Goal: Task Accomplishment & Management: Manage account settings

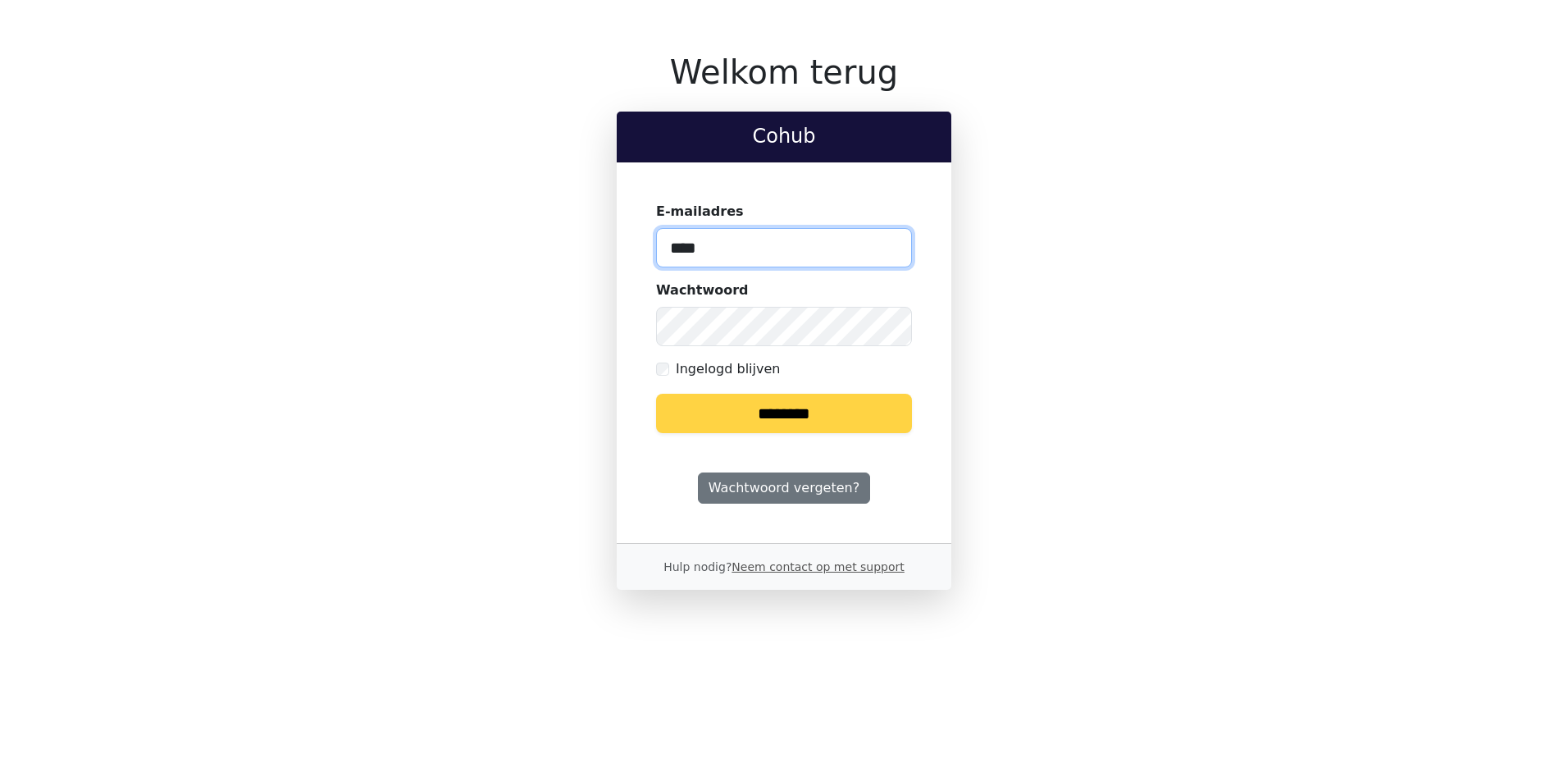
type input "**********"
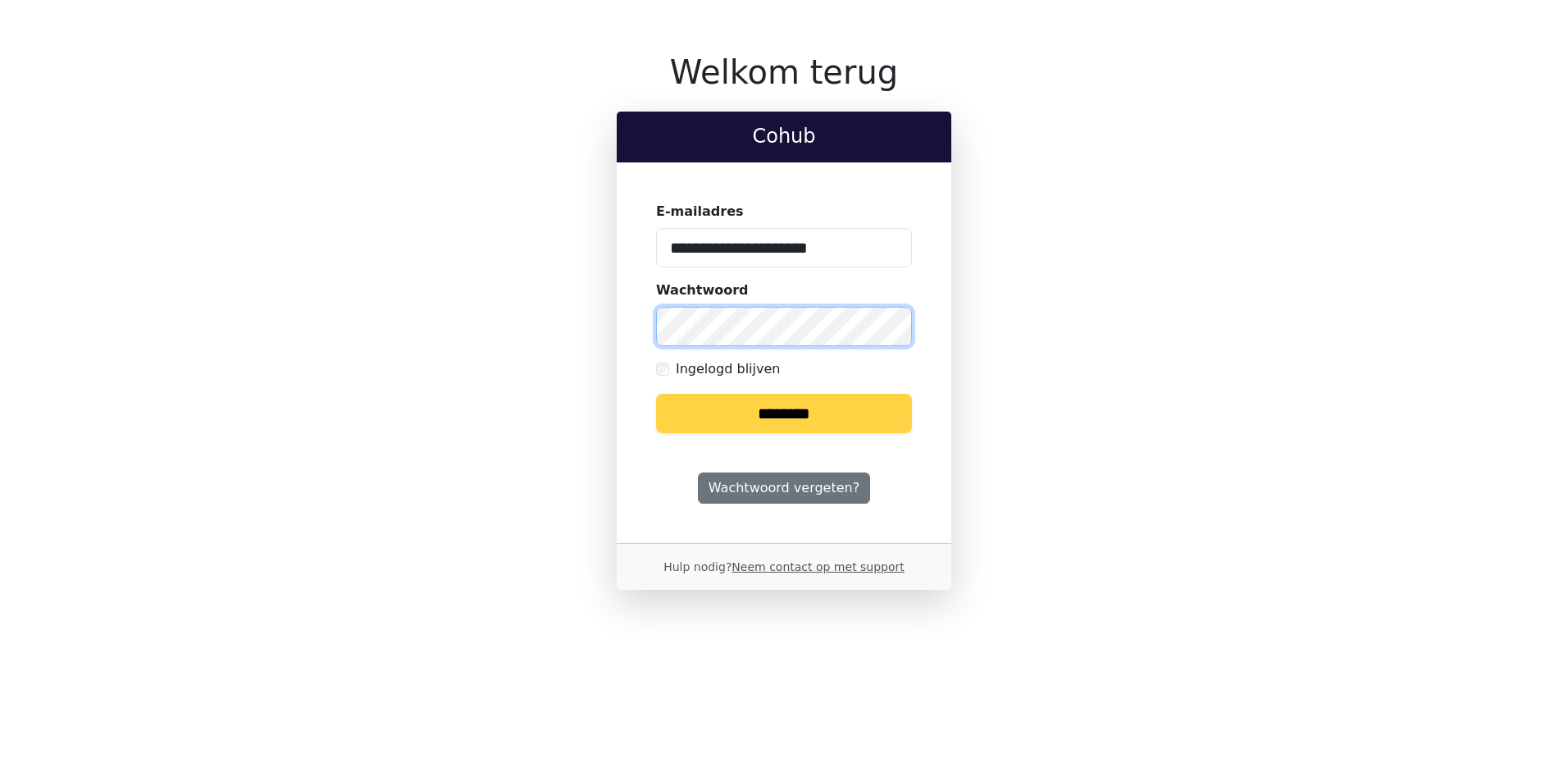
click at [656, 394] on input "********" at bounding box center [784, 413] width 256 height 40
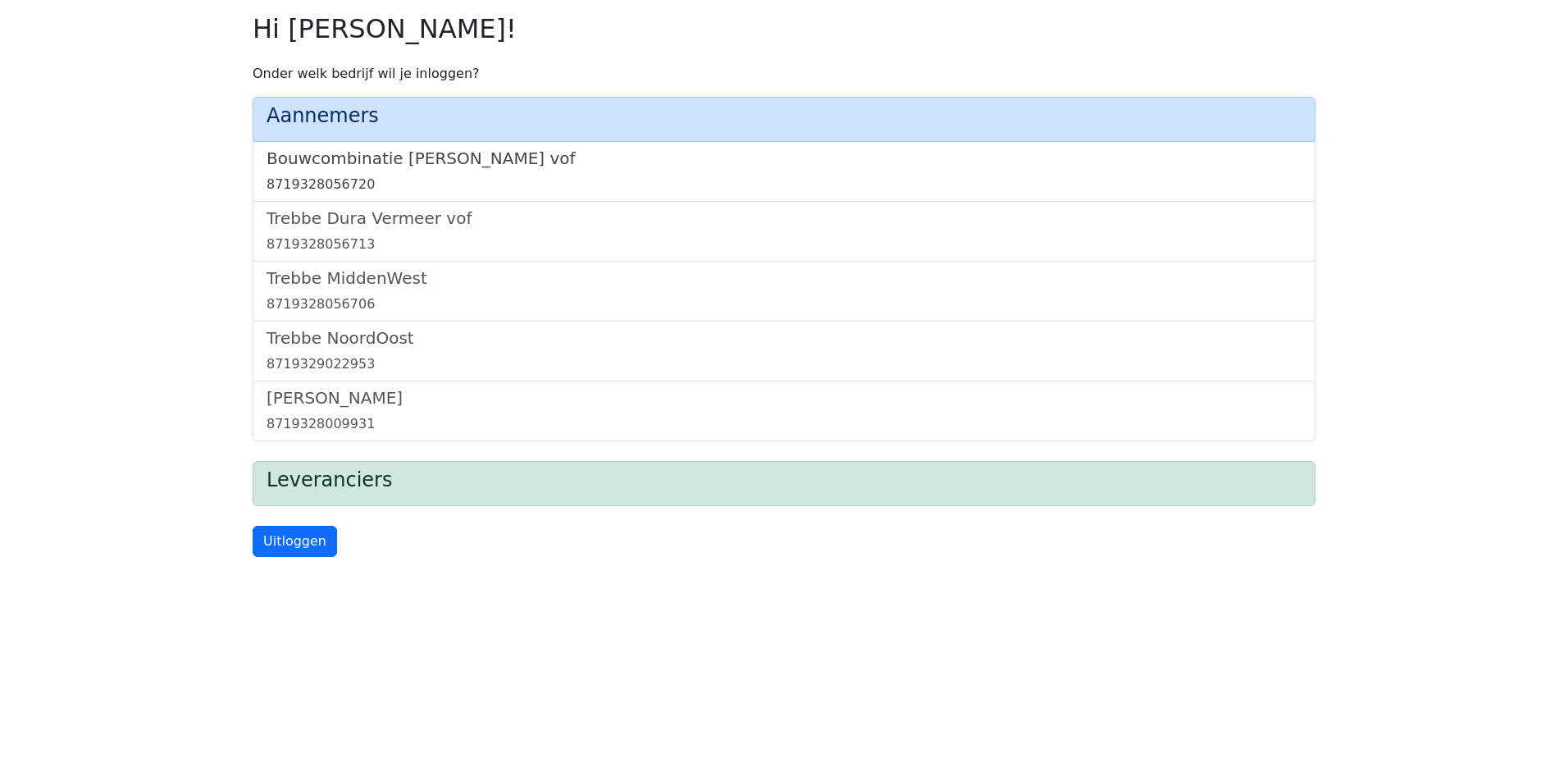
click at [437, 162] on h5 "Bouwcombinatie [PERSON_NAME] vof" at bounding box center [784, 158] width 1035 height 19
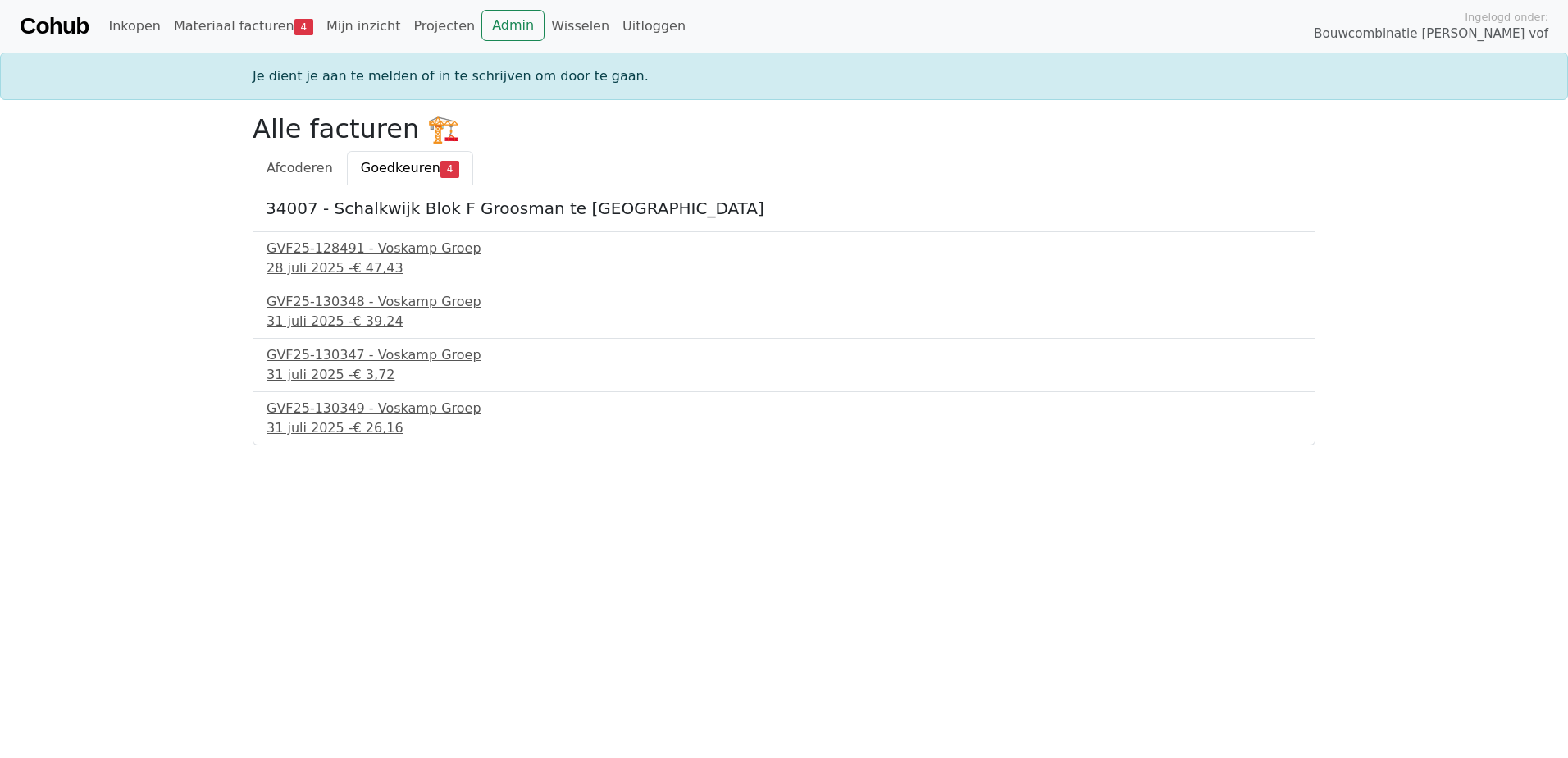
click at [195, 1] on div "Cohub Inkopen Materiaal facturen 4 Mijn inzicht Projecten Admin Wisselen Uitlog…" at bounding box center [784, 26] width 1568 height 53
click at [212, 16] on link "Materiaal facturen 4" at bounding box center [243, 26] width 152 height 33
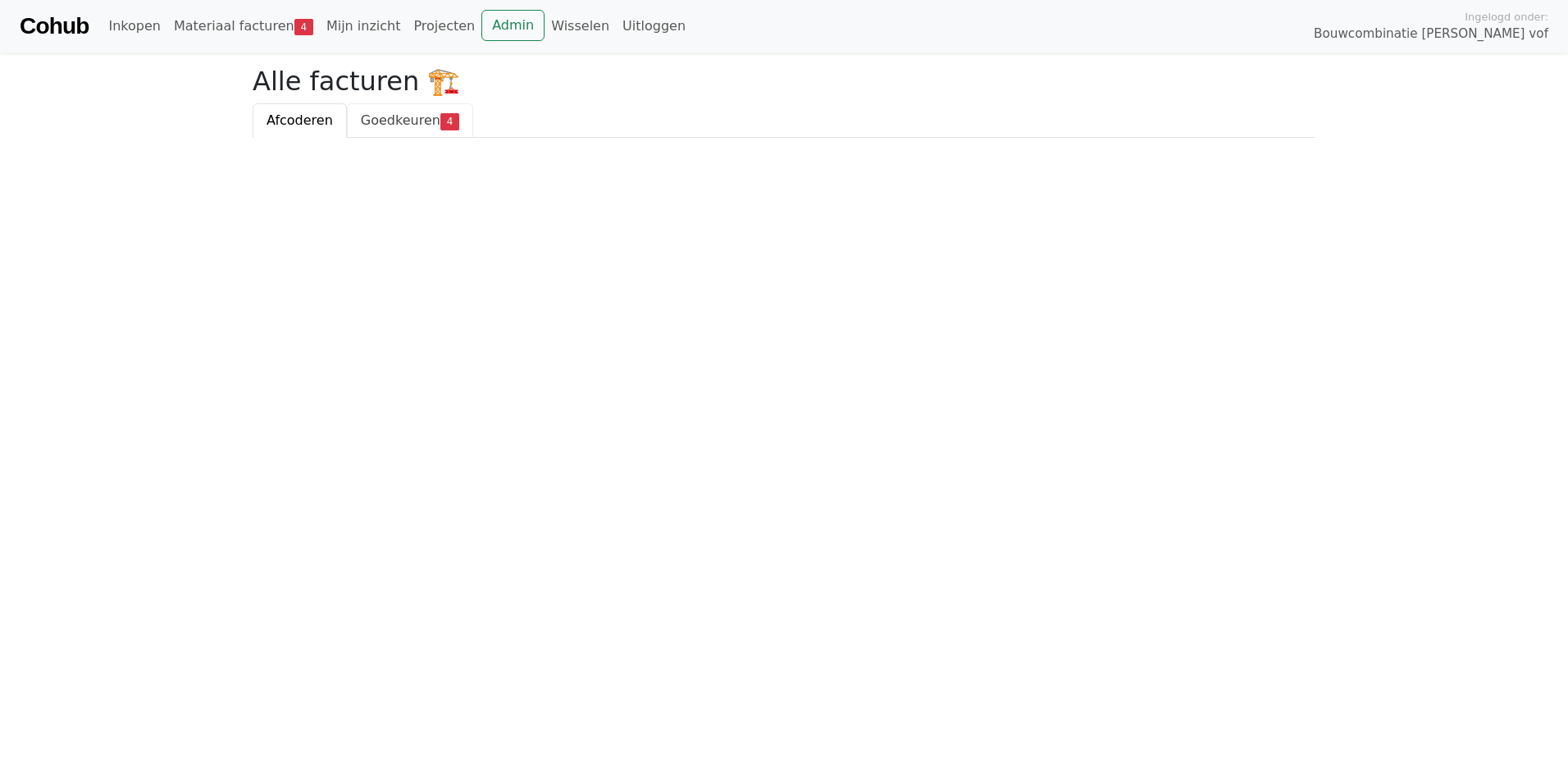
click at [376, 126] on span "Goedkeuren" at bounding box center [401, 121] width 79 height 16
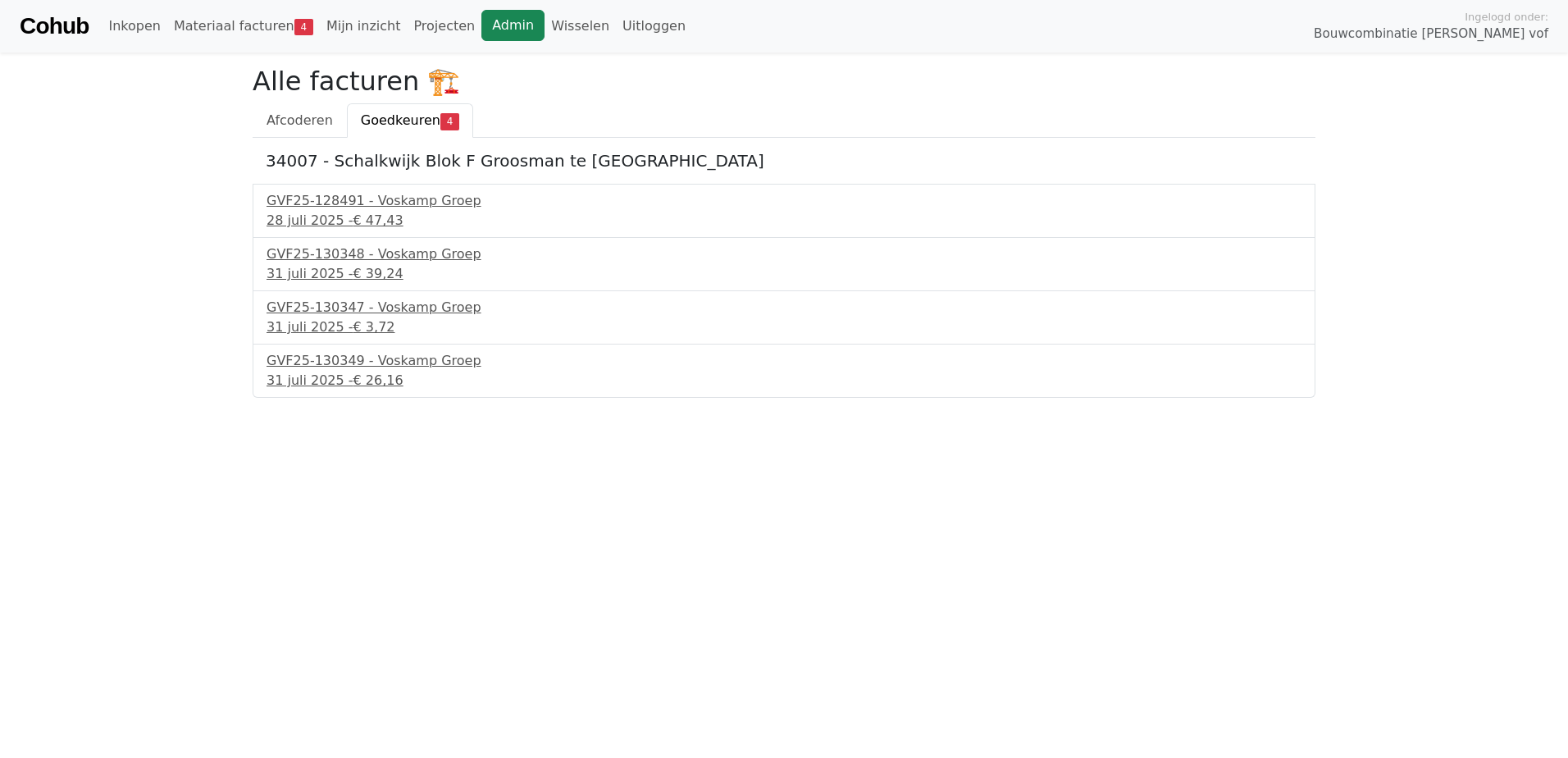
click at [482, 23] on link "Admin" at bounding box center [513, 25] width 63 height 31
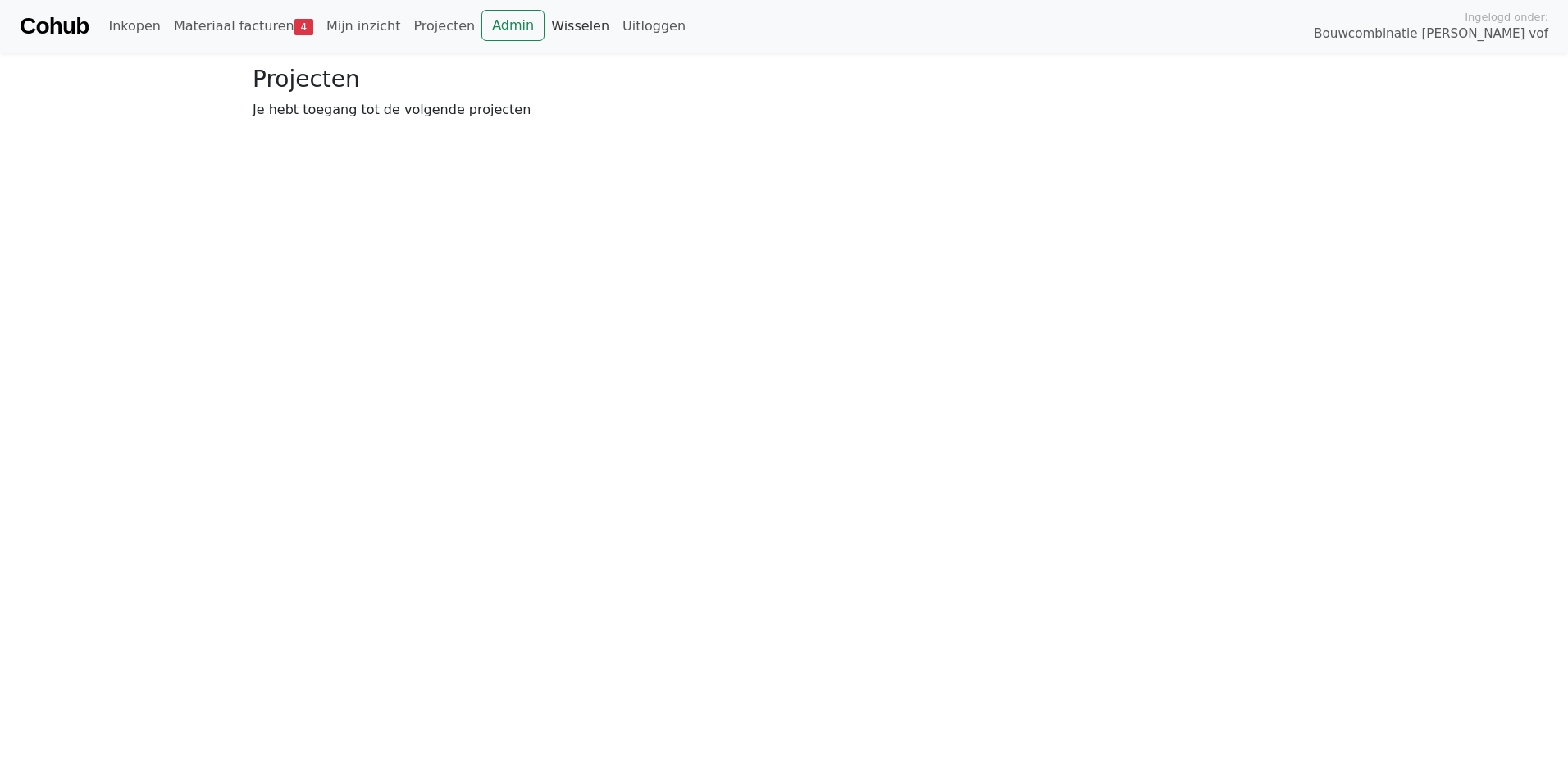
click at [545, 23] on link "Wisselen" at bounding box center [580, 26] width 71 height 33
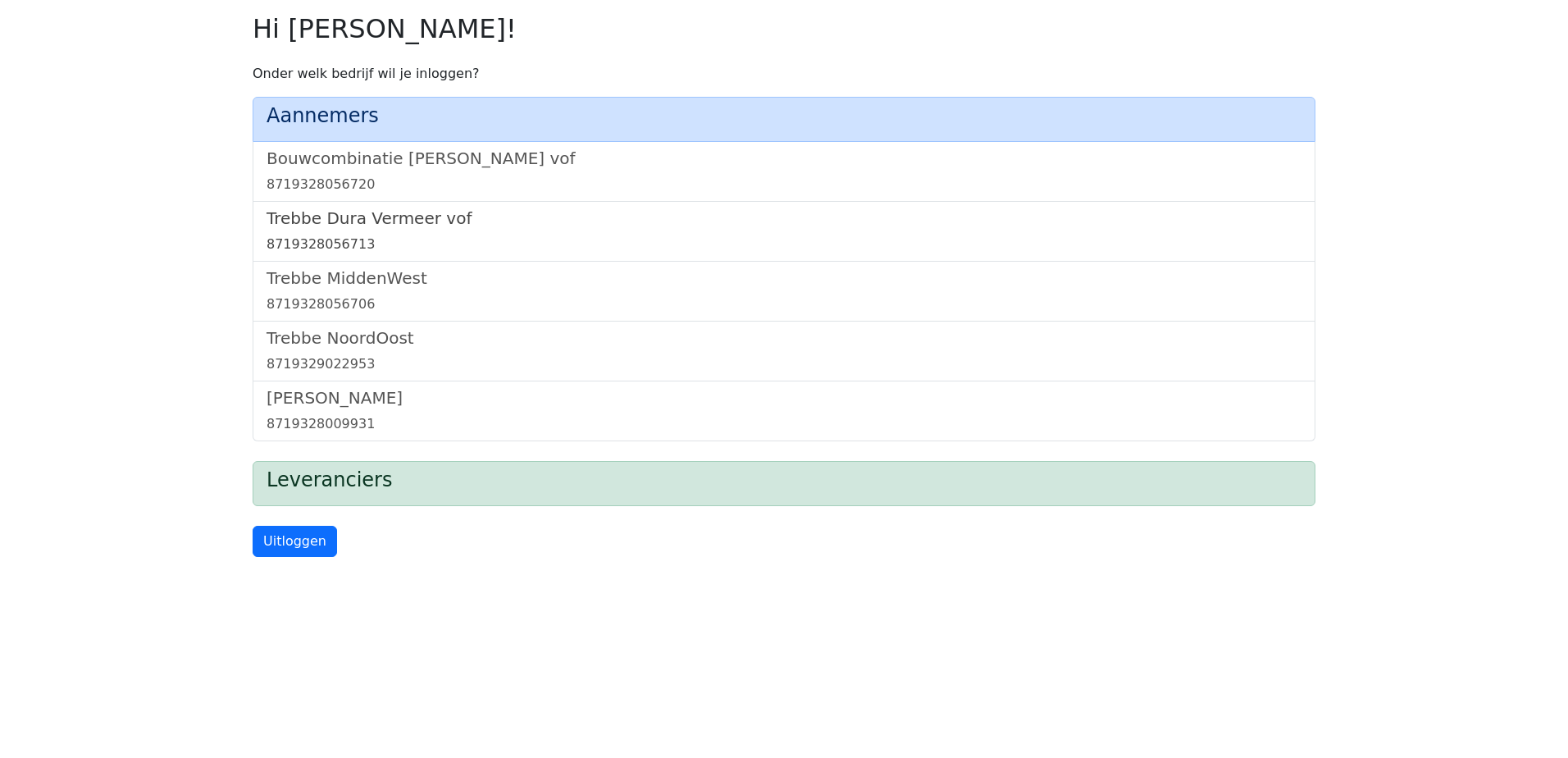
click at [416, 219] on h5 "Trebbe Dura Vermeer vof" at bounding box center [784, 218] width 1035 height 19
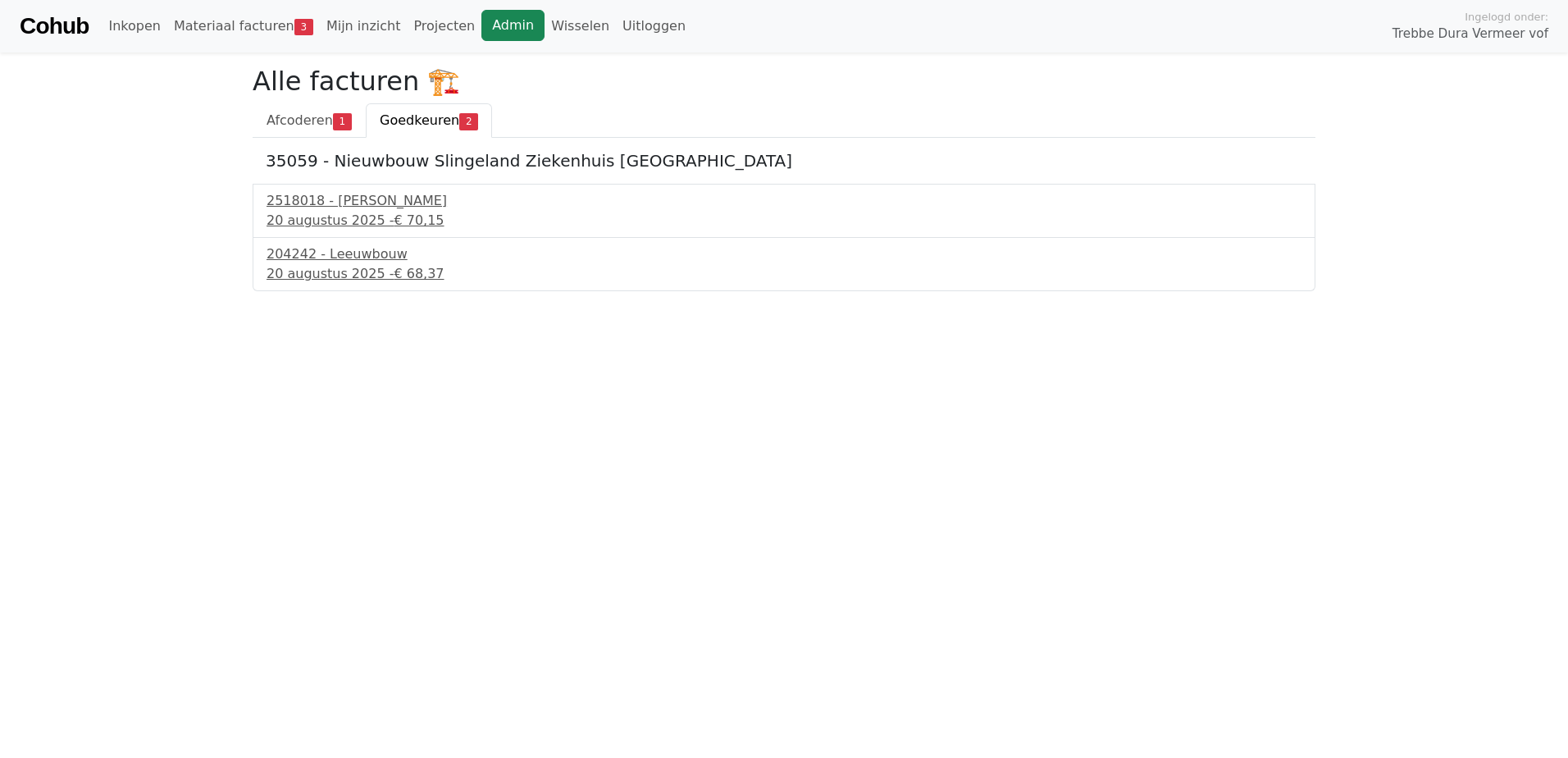
click at [491, 32] on link "Admin" at bounding box center [513, 25] width 63 height 31
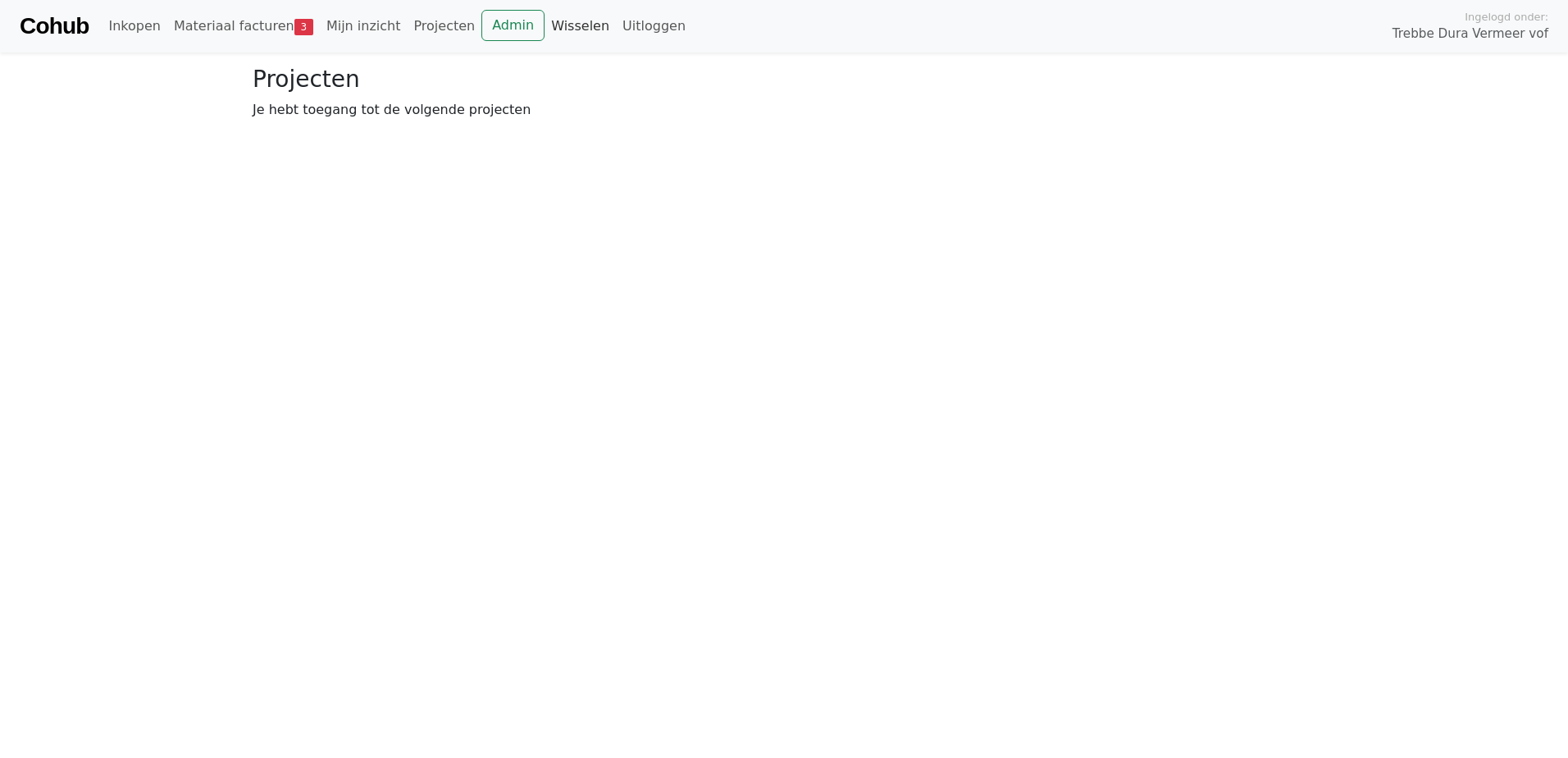
click at [545, 18] on link "Wisselen" at bounding box center [580, 26] width 71 height 33
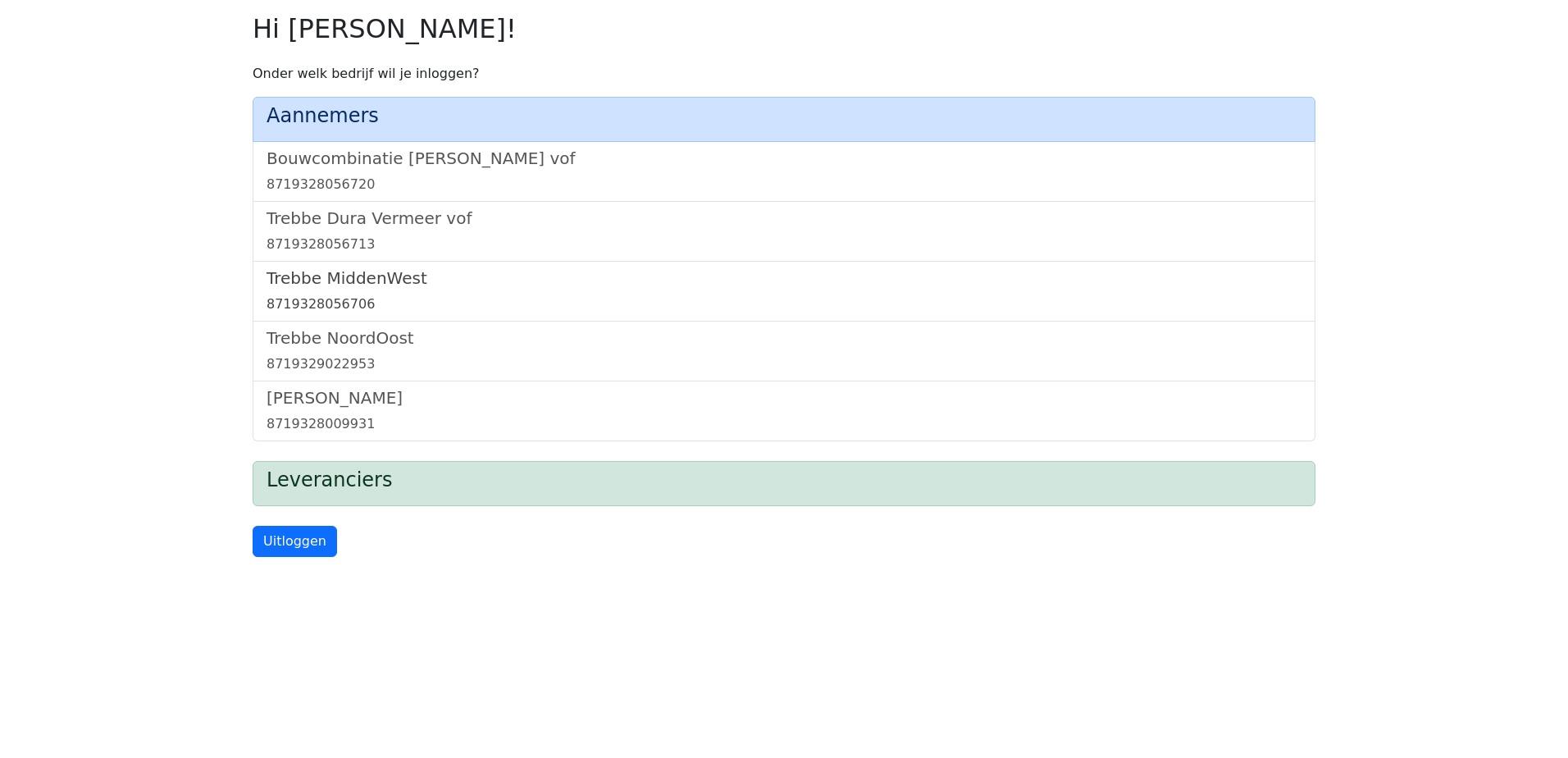
click at [343, 276] on h5 "Trebbe MiddenWest" at bounding box center [784, 278] width 1035 height 19
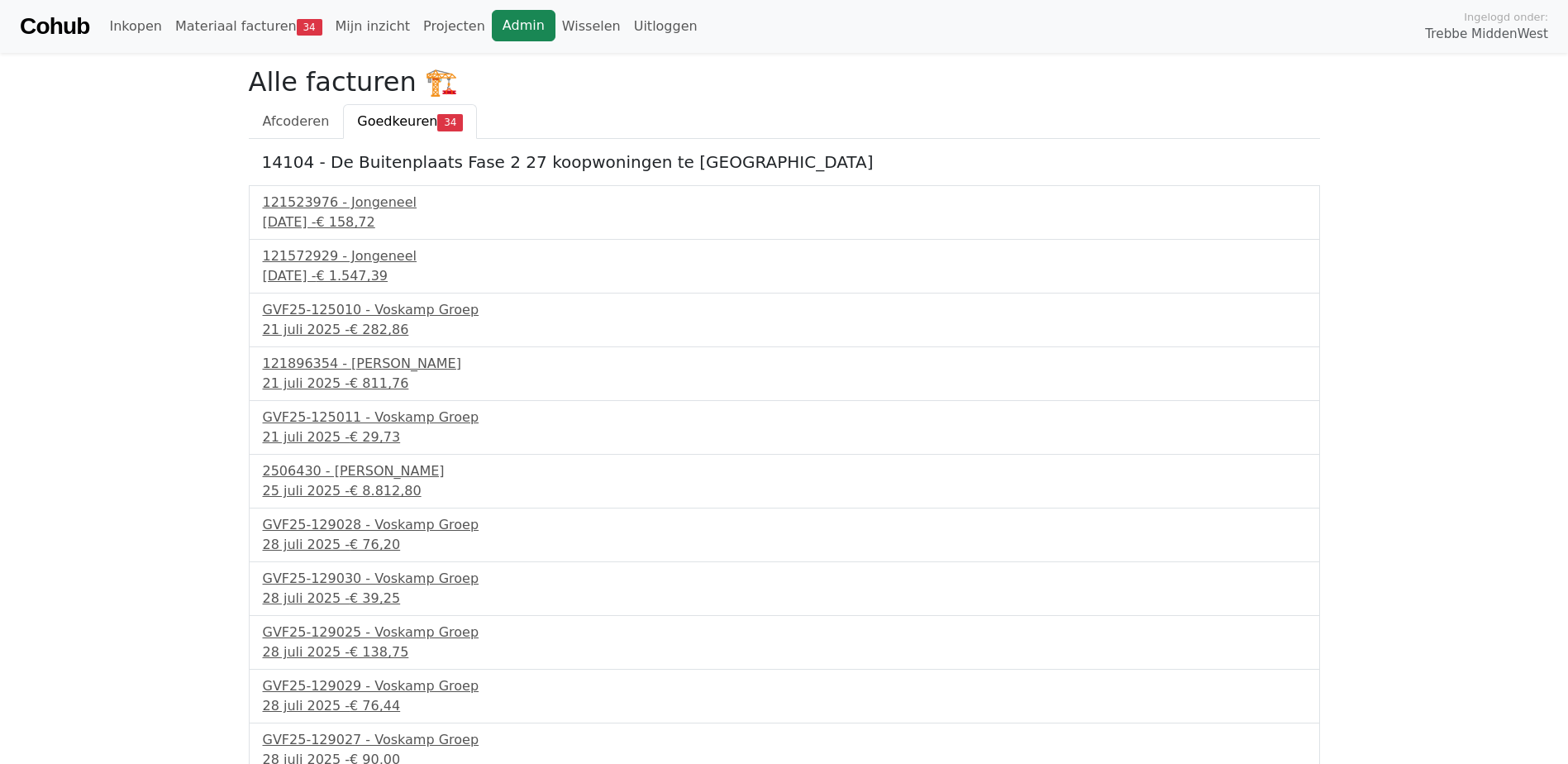
click at [491, 26] on link "Admin" at bounding box center [523, 25] width 64 height 31
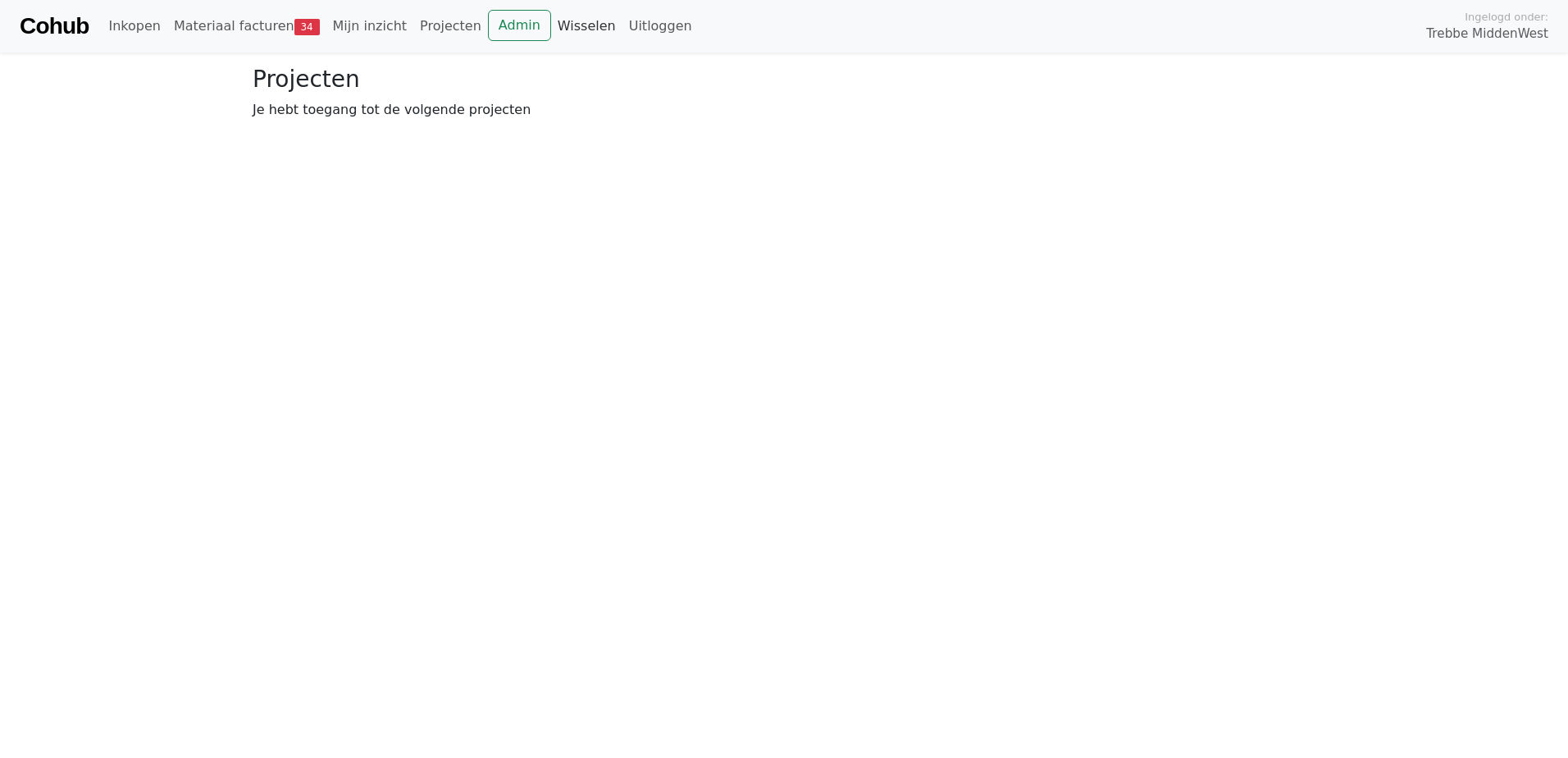
click at [561, 33] on link "Wisselen" at bounding box center [586, 26] width 71 height 33
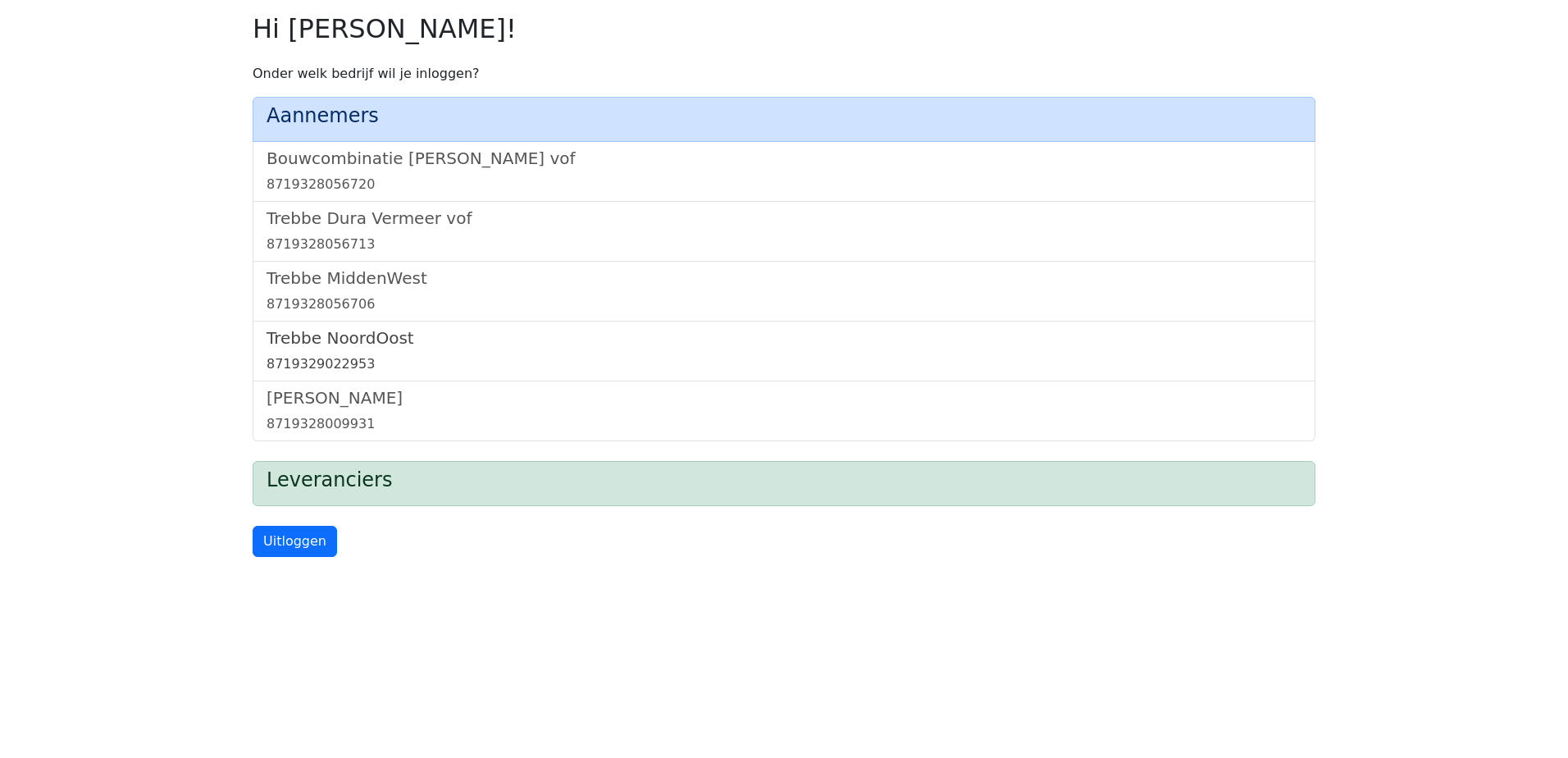
click at [376, 342] on h5 "Trebbe NoordOost" at bounding box center [784, 338] width 1035 height 19
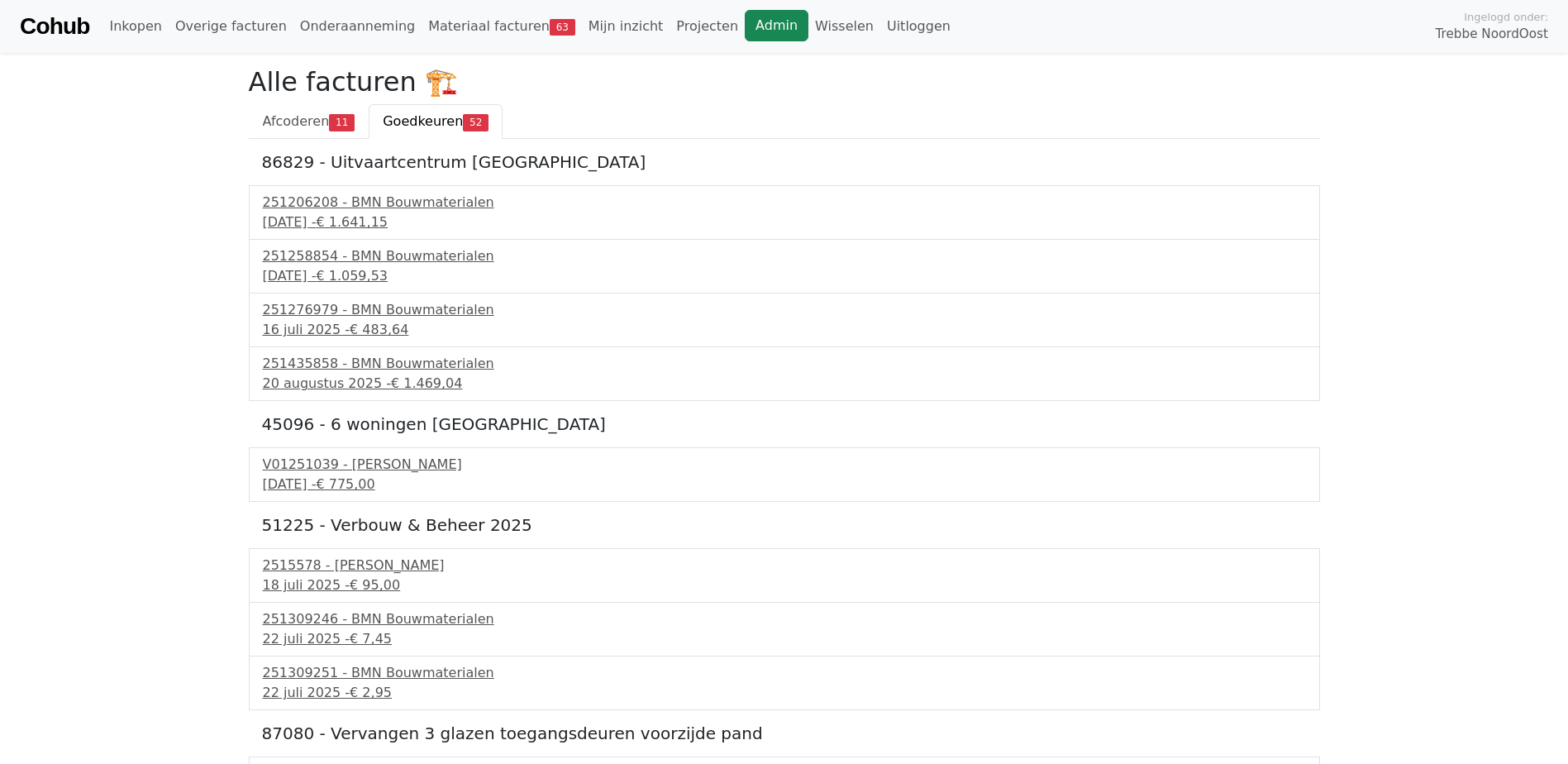
click at [744, 18] on link "Admin" at bounding box center [776, 25] width 64 height 31
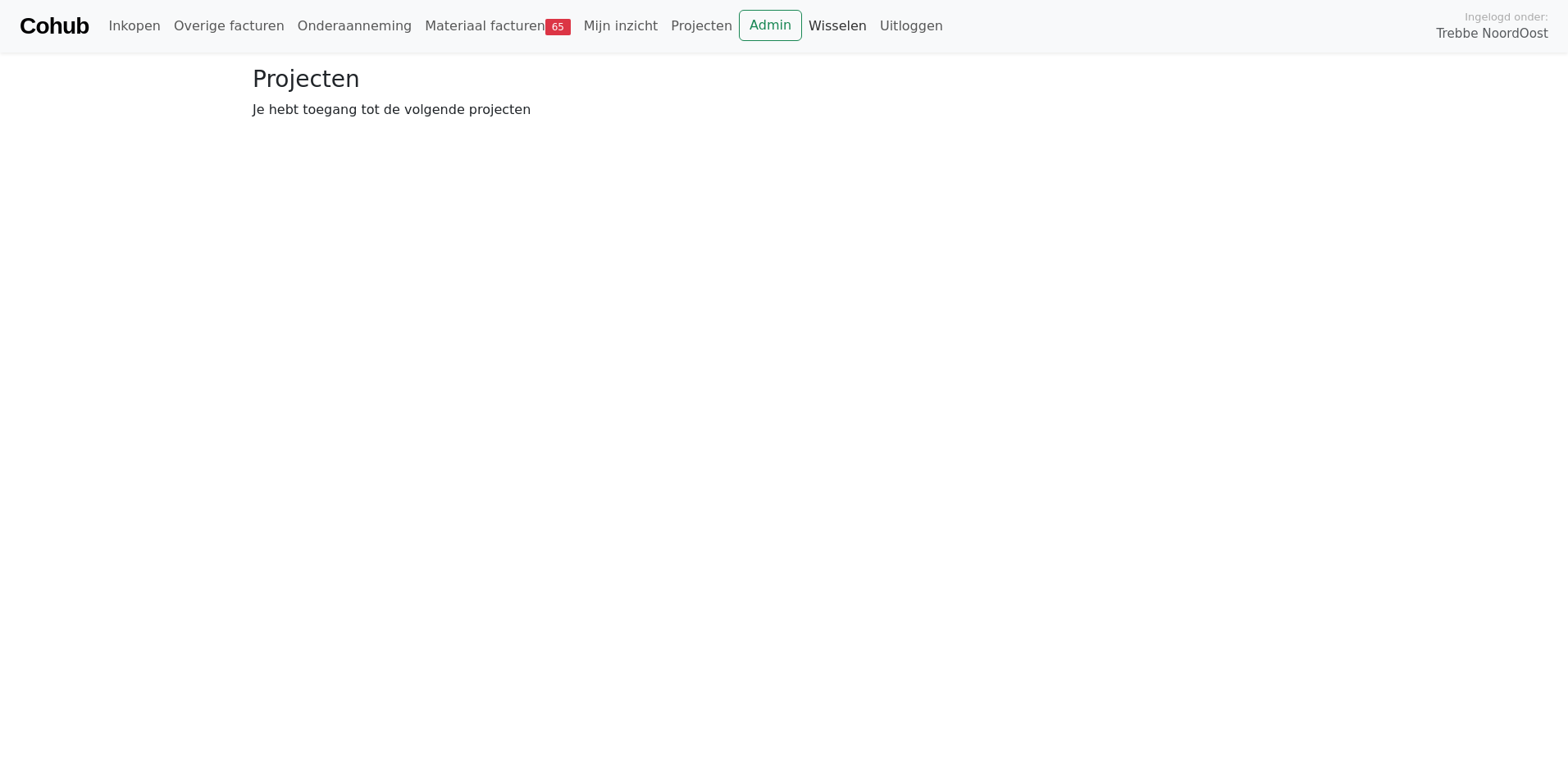
click at [802, 16] on link "Wisselen" at bounding box center [837, 26] width 71 height 33
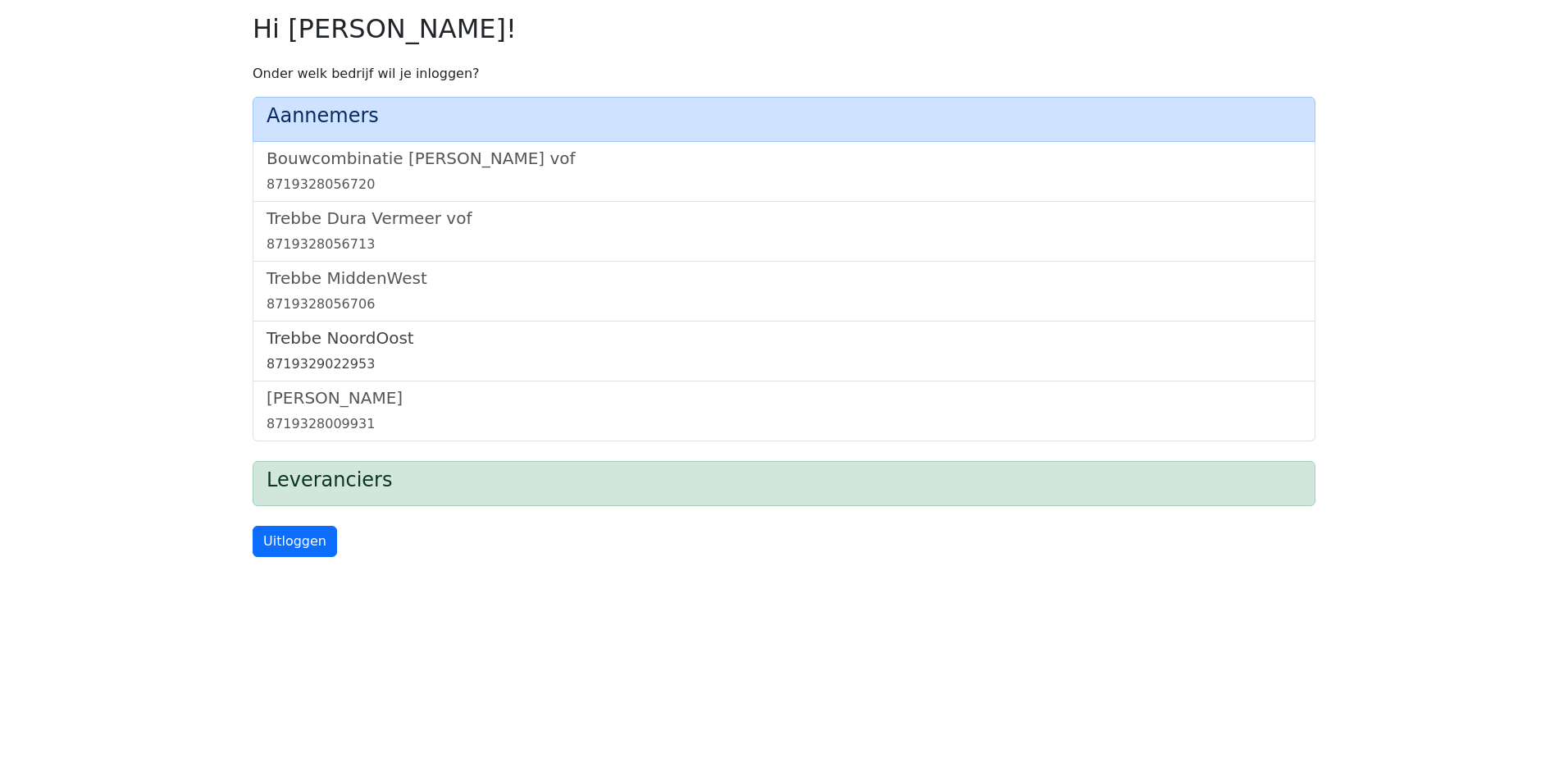
click at [336, 342] on h5 "Trebbe NoordOost" at bounding box center [784, 338] width 1035 height 19
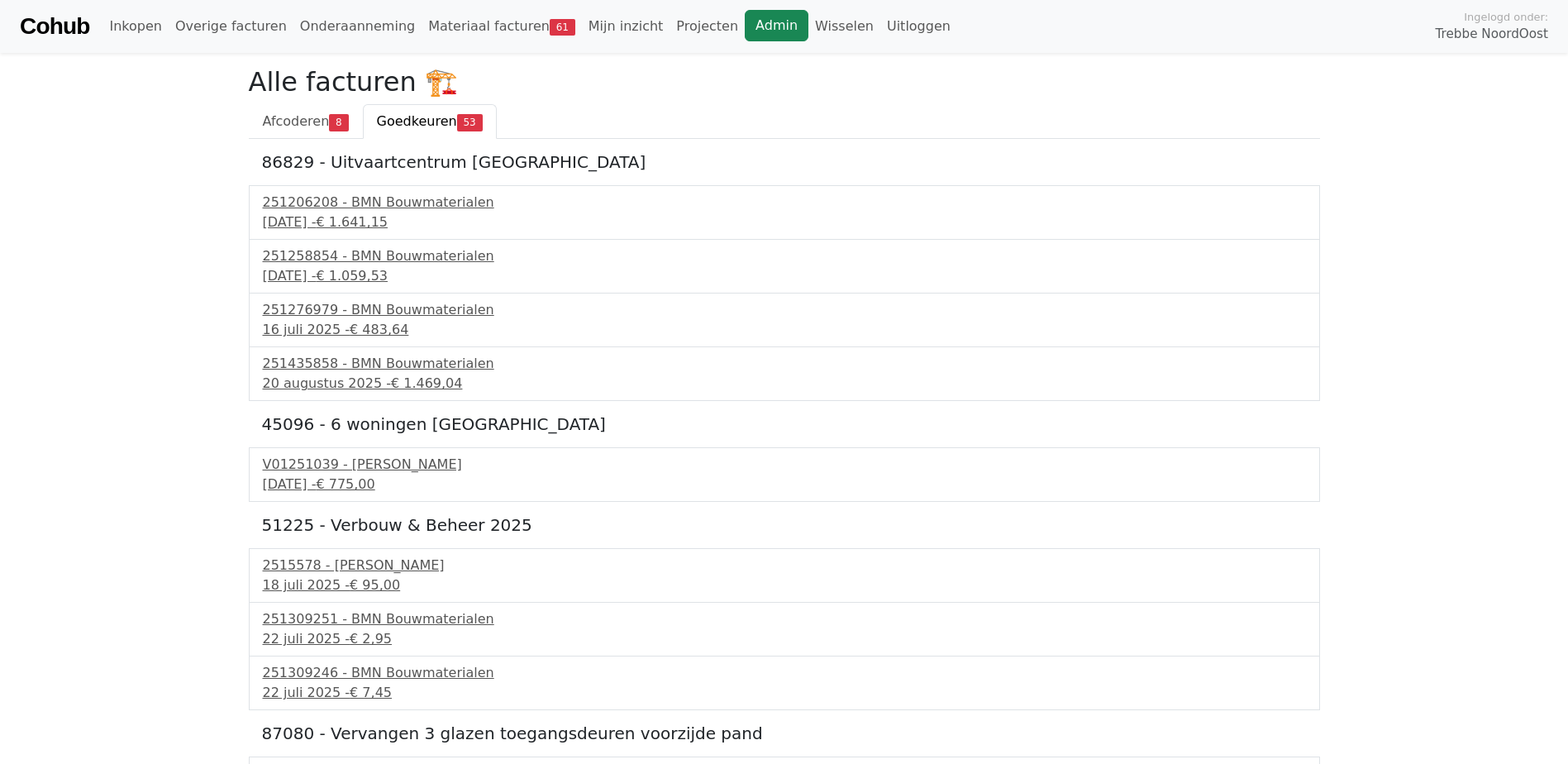
click at [744, 24] on link "Admin" at bounding box center [776, 25] width 64 height 31
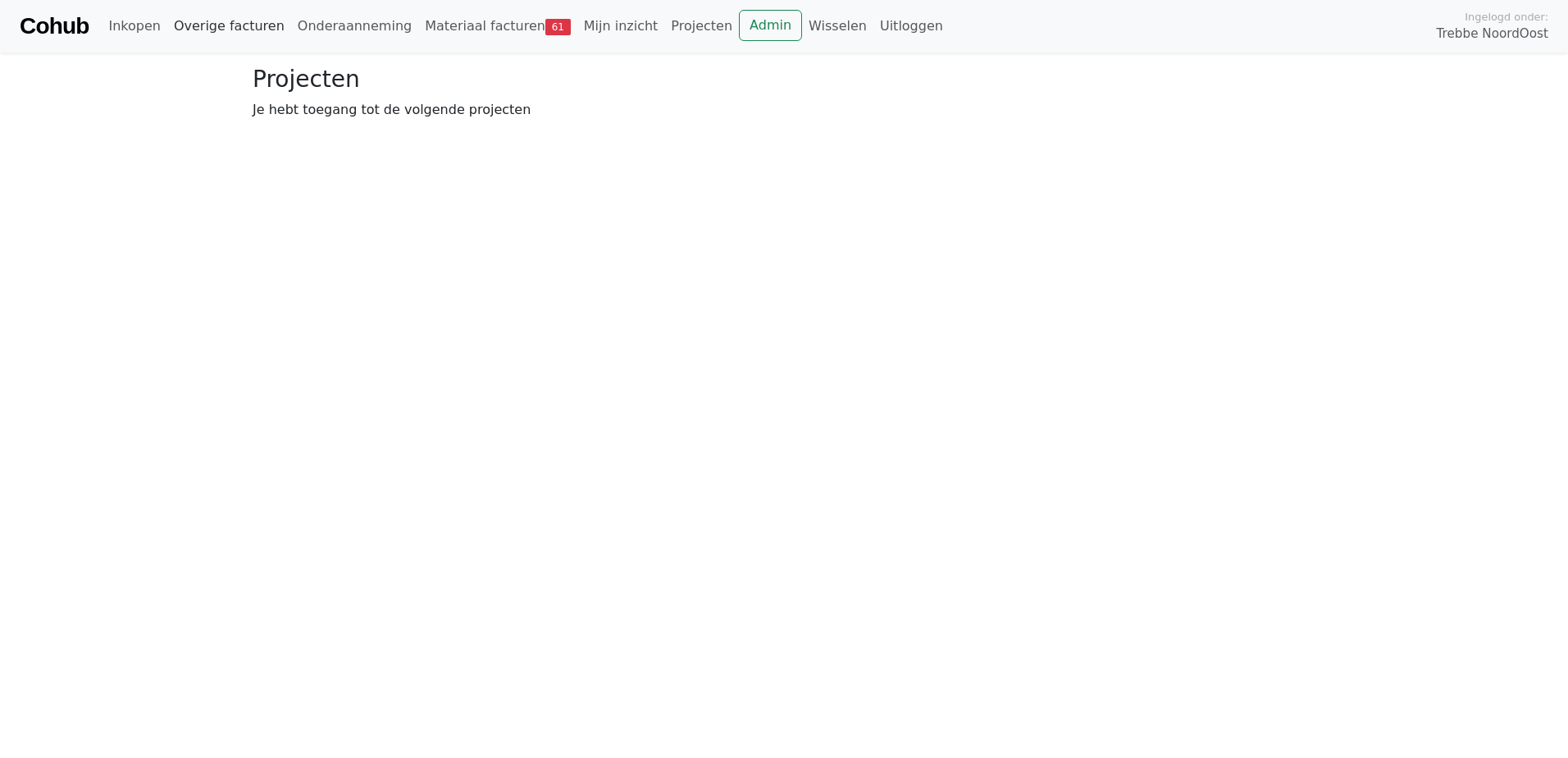
click at [201, 20] on link "Overige facturen" at bounding box center [229, 26] width 124 height 33
click at [739, 23] on link "Admin" at bounding box center [770, 25] width 63 height 31
